Goal: Task Accomplishment & Management: Manage account settings

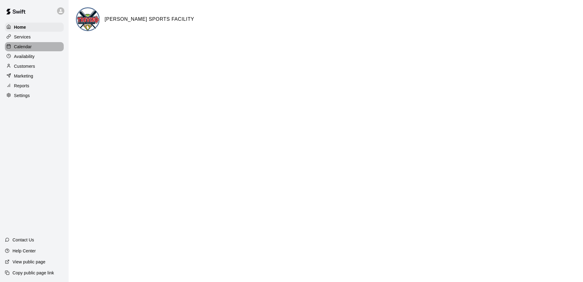
click at [21, 47] on p "Calendar" at bounding box center [23, 47] width 18 height 6
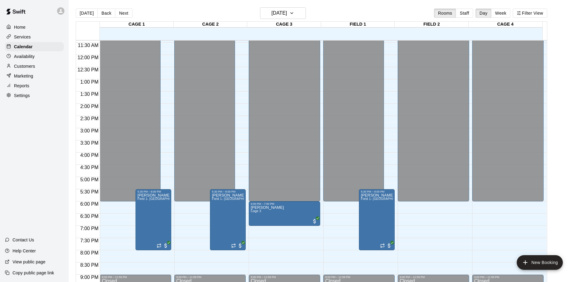
scroll to position [279, 0]
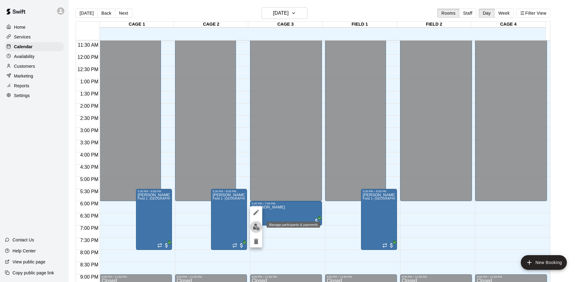
click at [256, 229] on img "edit" at bounding box center [256, 226] width 7 height 7
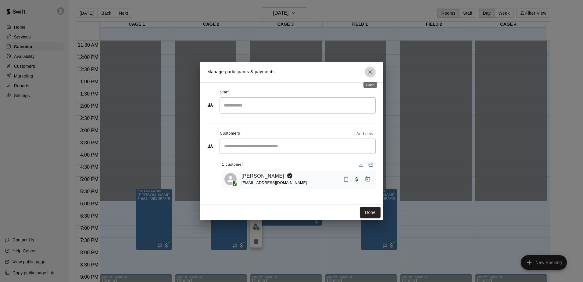
click at [367, 70] on button "Close" at bounding box center [370, 71] width 11 height 11
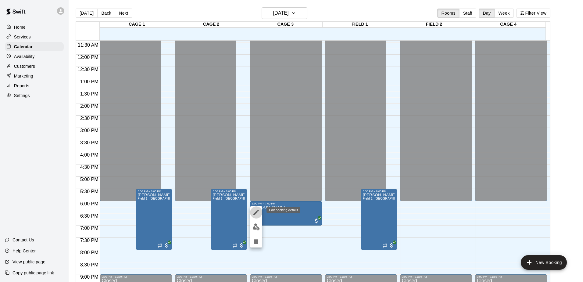
click at [258, 213] on icon "edit" at bounding box center [256, 212] width 7 height 7
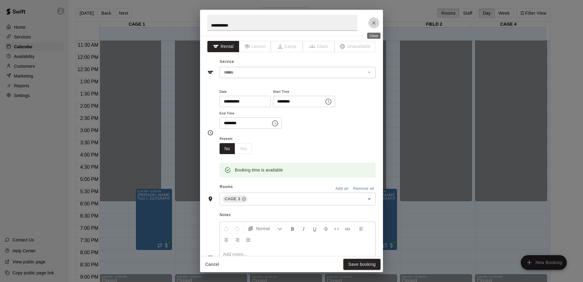
click at [377, 23] on button "Close" at bounding box center [373, 22] width 11 height 11
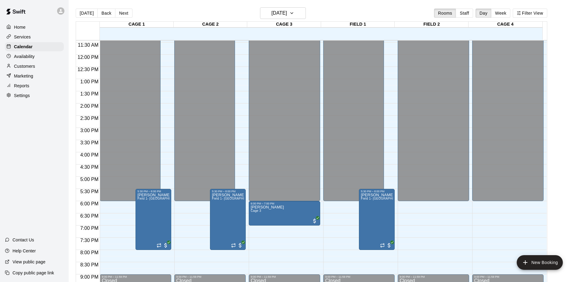
click at [265, 207] on p "[PERSON_NAME]" at bounding box center [266, 207] width 33 height 0
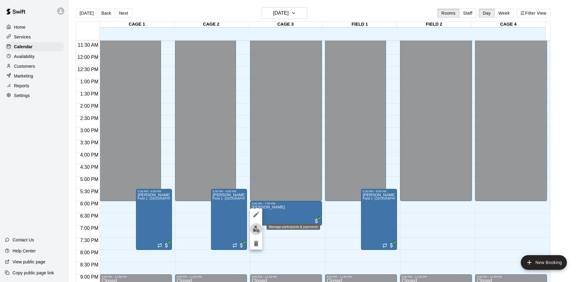
click at [256, 230] on img "edit" at bounding box center [256, 228] width 7 height 7
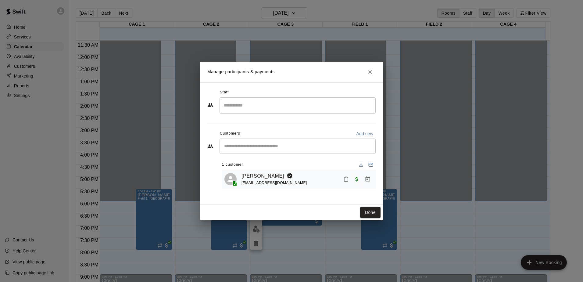
click at [247, 173] on link "[PERSON_NAME]" at bounding box center [263, 176] width 43 height 8
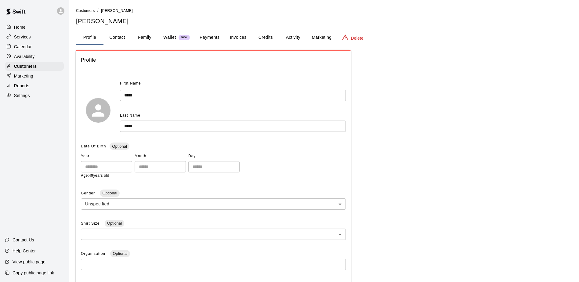
click at [236, 34] on button "Invoices" at bounding box center [237, 37] width 27 height 15
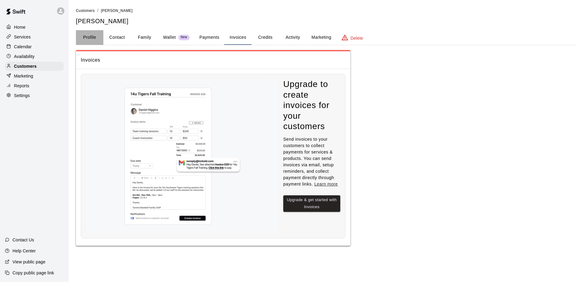
click at [99, 38] on button "Profile" at bounding box center [89, 37] width 27 height 15
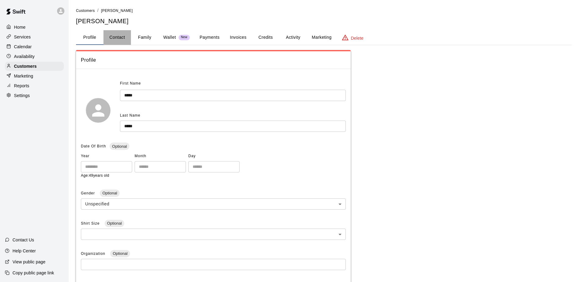
click at [118, 35] on button "Contact" at bounding box center [116, 37] width 27 height 15
select select "**"
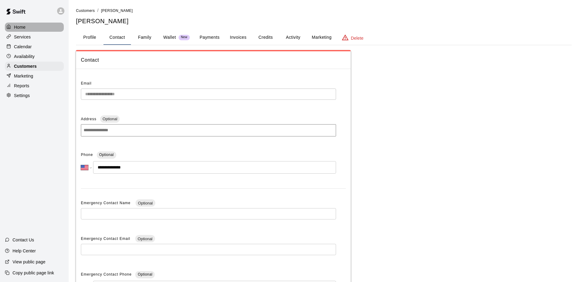
click at [23, 24] on p "Home" at bounding box center [20, 27] width 12 height 6
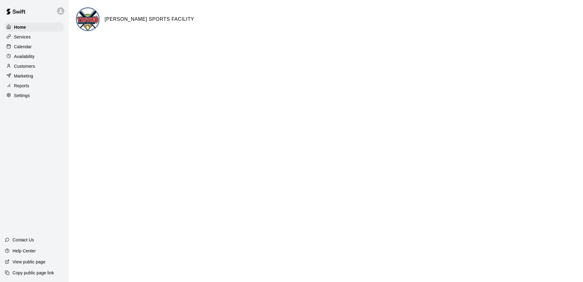
click at [20, 47] on p "Calendar" at bounding box center [23, 47] width 18 height 6
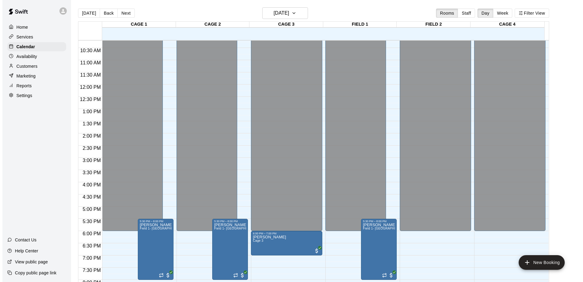
scroll to position [279, 0]
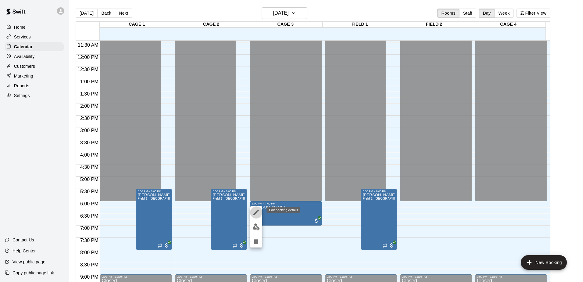
click at [258, 213] on icon "edit" at bounding box center [256, 212] width 7 height 7
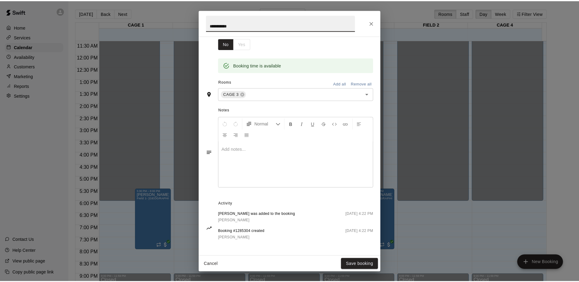
scroll to position [0, 0]
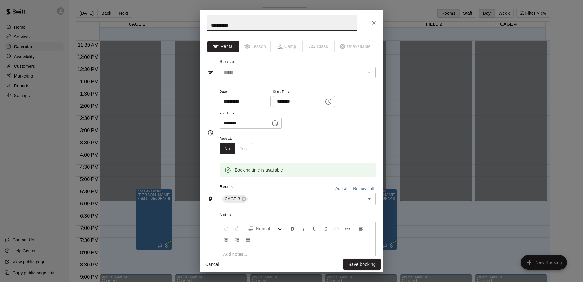
click at [371, 17] on div "**********" at bounding box center [291, 23] width 183 height 26
click at [371, 23] on icon "Close" at bounding box center [374, 23] width 6 height 6
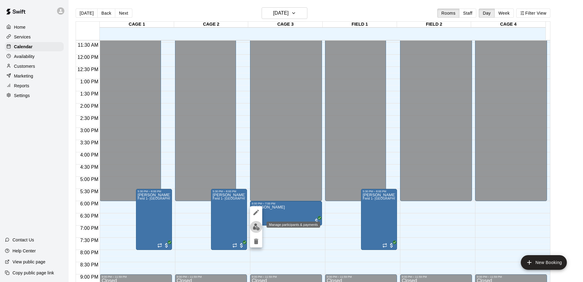
click at [257, 230] on img "edit" at bounding box center [256, 226] width 7 height 7
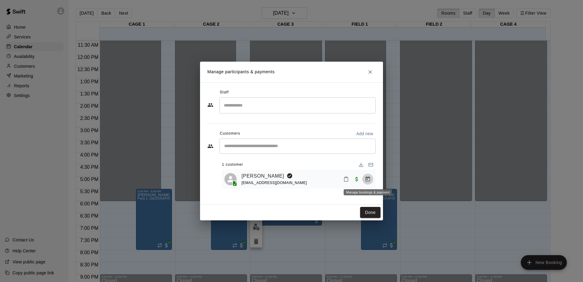
click at [368, 179] on icon "Manage bookings & payment" at bounding box center [368, 178] width 5 height 5
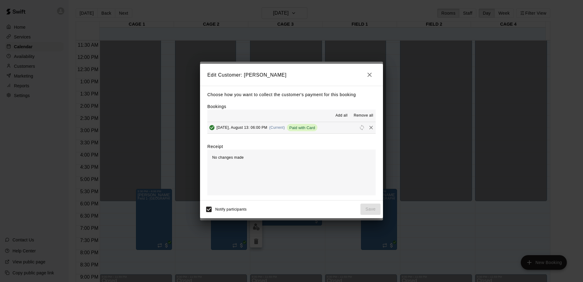
click at [364, 115] on span "Remove all" at bounding box center [364, 116] width 20 height 6
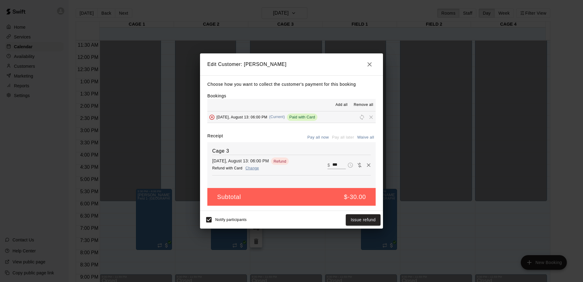
click at [352, 222] on button "Issue refund" at bounding box center [363, 219] width 35 height 11
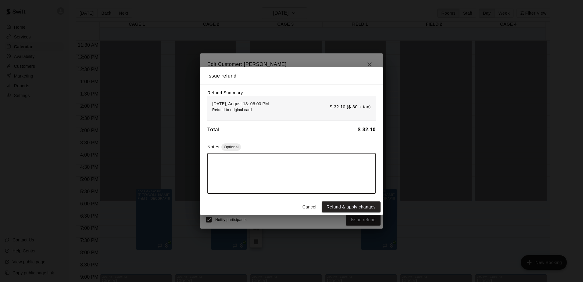
click at [235, 164] on textarea at bounding box center [292, 173] width 160 height 30
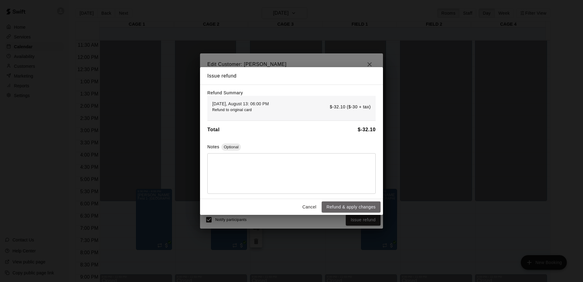
click at [359, 209] on button "Refund & apply changes" at bounding box center [351, 206] width 59 height 11
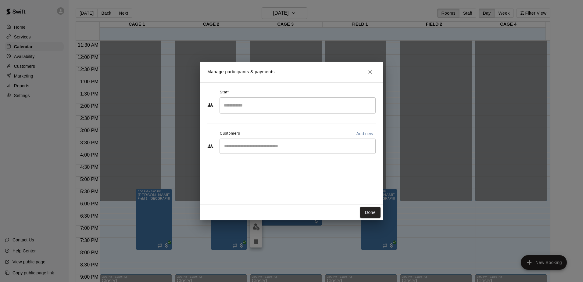
click at [369, 211] on button "Done" at bounding box center [370, 212] width 20 height 11
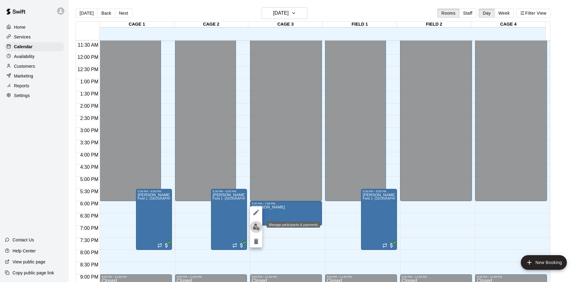
click at [253, 228] on img "edit" at bounding box center [256, 226] width 7 height 7
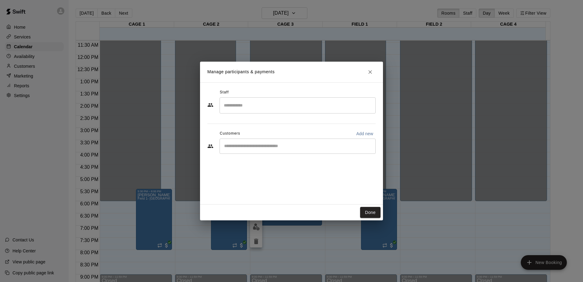
click at [378, 211] on button "Done" at bounding box center [370, 212] width 20 height 11
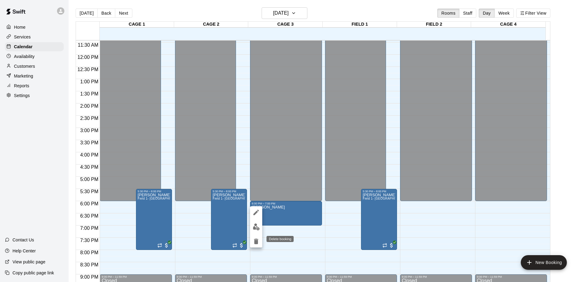
click at [255, 241] on icon "delete" at bounding box center [256, 240] width 4 height 5
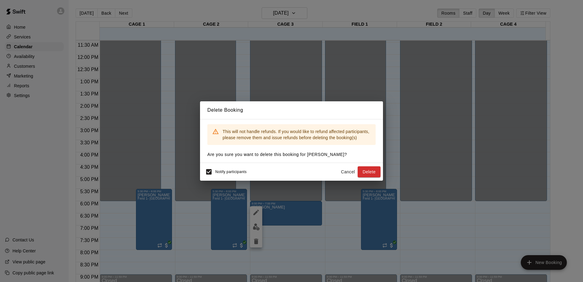
click at [350, 170] on button "Cancel" at bounding box center [348, 171] width 20 height 11
